Goal: Task Accomplishment & Management: Use online tool/utility

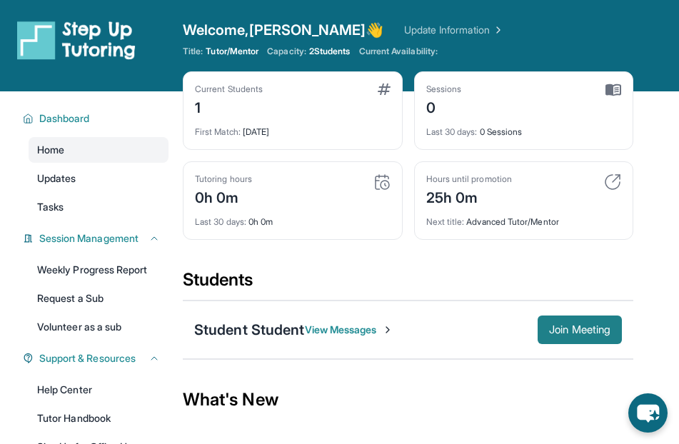
click at [559, 329] on span "Join Meeting" at bounding box center [579, 330] width 61 height 9
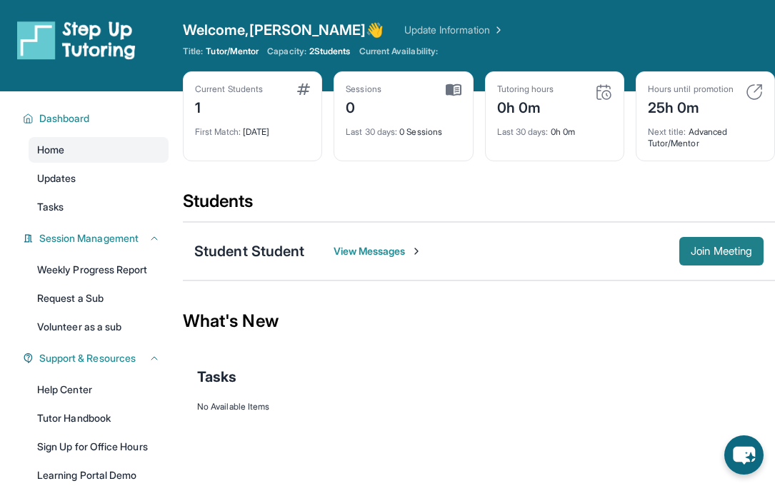
click at [692, 247] on span "Join Meeting" at bounding box center [721, 251] width 61 height 9
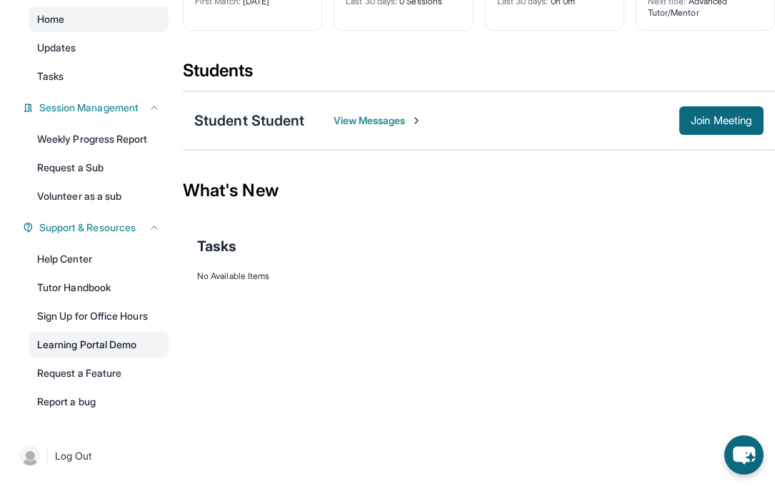
click at [96, 350] on link "Learning Portal Demo" at bounding box center [99, 345] width 140 height 26
